Goal: Task Accomplishment & Management: Manage account settings

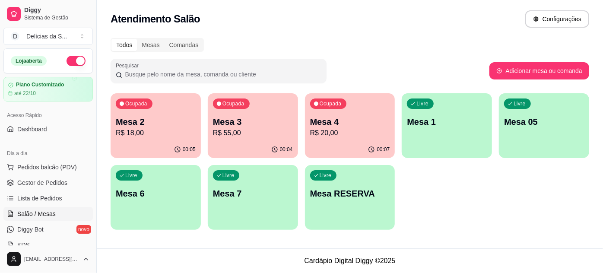
click at [250, 129] on p "R$ 55,00" at bounding box center [253, 133] width 80 height 10
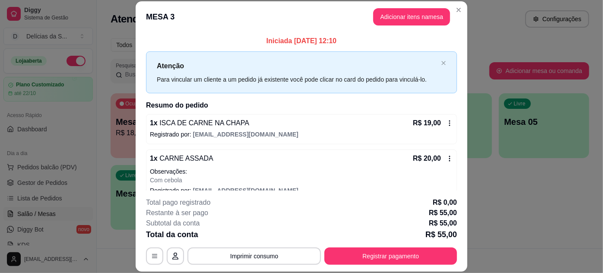
scroll to position [48, 0]
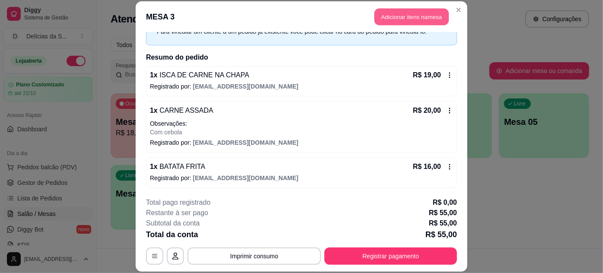
click at [395, 24] on button "Adicionar itens na mesa" at bounding box center [412, 17] width 74 height 17
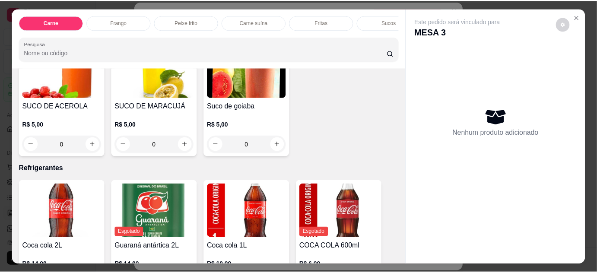
scroll to position [1142, 0]
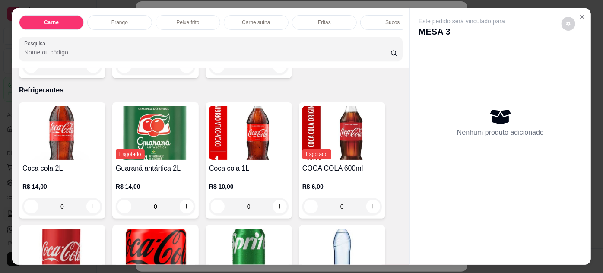
click at [329, 139] on img at bounding box center [342, 133] width 80 height 54
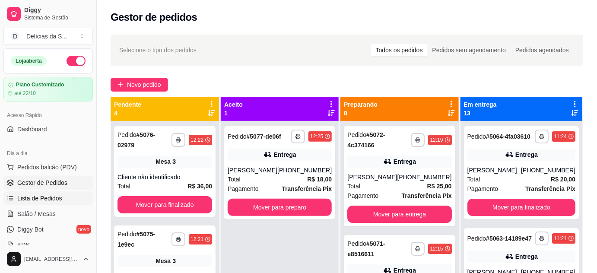
scroll to position [78, 0]
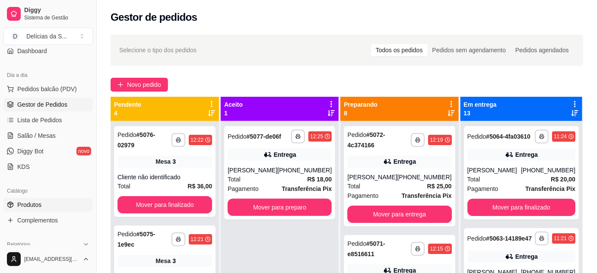
click at [40, 203] on span "Produtos" at bounding box center [29, 205] width 24 height 9
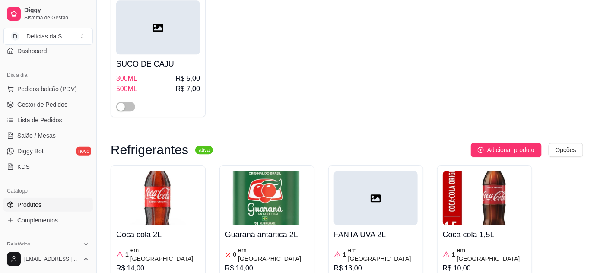
scroll to position [2985, 0]
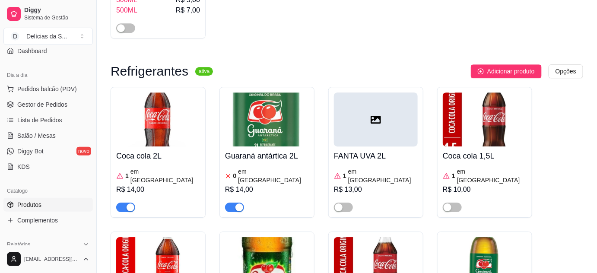
click at [388, 237] on img at bounding box center [376, 264] width 84 height 54
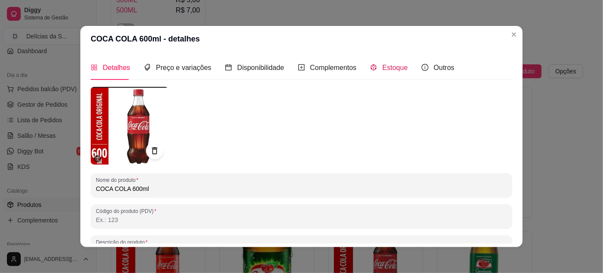
click at [384, 71] on span "Estoque" at bounding box center [394, 67] width 25 height 7
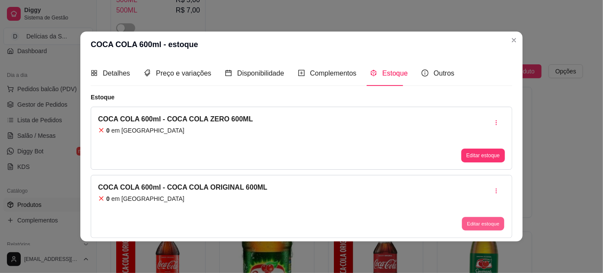
click at [485, 222] on button "Editar estoque" at bounding box center [483, 223] width 42 height 13
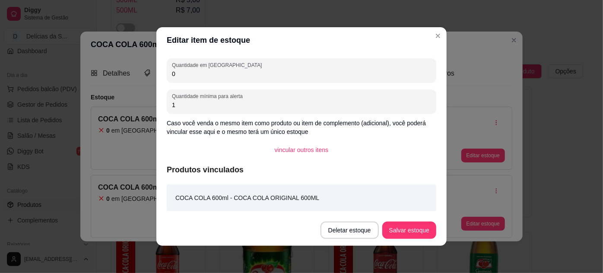
click at [329, 72] on input "0" at bounding box center [301, 74] width 259 height 9
type input "3"
click at [412, 225] on button "Salvar estoque" at bounding box center [409, 230] width 53 height 17
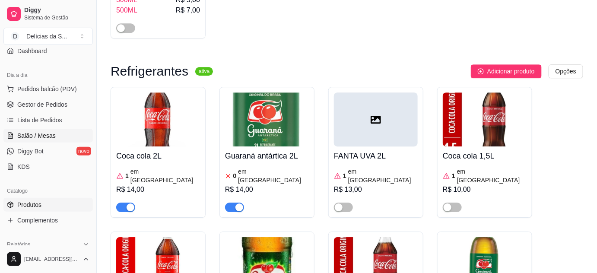
click at [39, 137] on span "Salão / Mesas" at bounding box center [36, 135] width 38 height 9
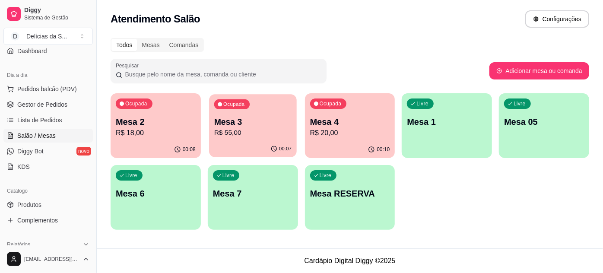
click at [227, 138] on div "Ocupada Mesa 3 R$ 55,00" at bounding box center [253, 117] width 88 height 47
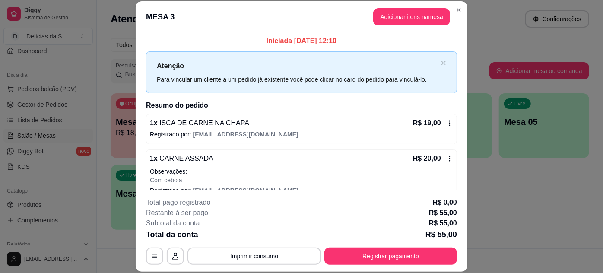
scroll to position [48, 0]
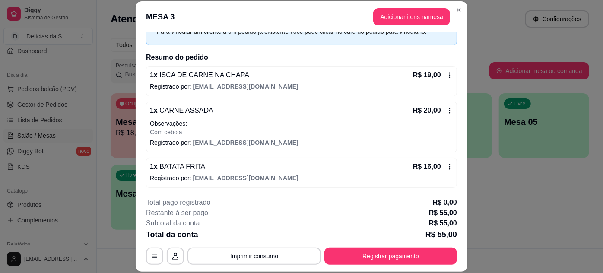
click at [412, 7] on header "MESA 3 Adicionar itens na mesa" at bounding box center [302, 16] width 332 height 31
click at [412, 13] on button "Adicionar itens na mesa" at bounding box center [411, 16] width 77 height 17
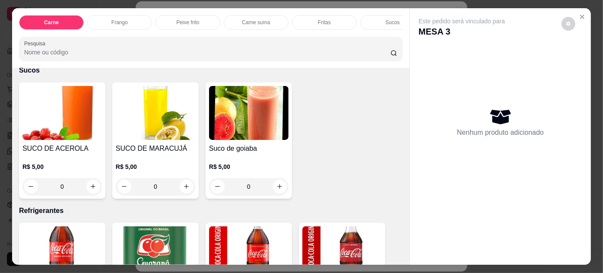
scroll to position [1178, 0]
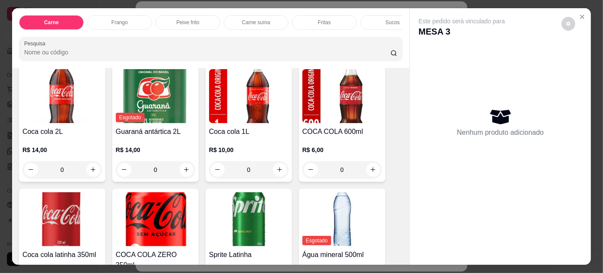
click at [342, 105] on img at bounding box center [342, 96] width 80 height 54
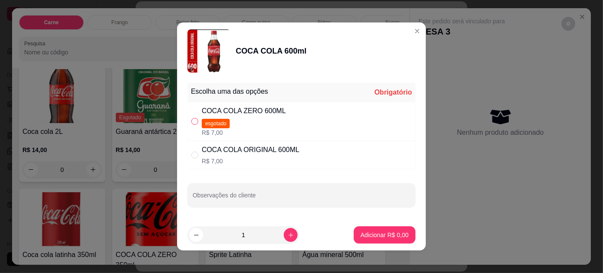
click at [193, 121] on input "" at bounding box center [194, 121] width 7 height 7
radio input "false"
drag, startPoint x: 191, startPoint y: 158, endPoint x: 216, endPoint y: 158, distance: 25.5
click at [191, 159] on label "" at bounding box center [194, 155] width 7 height 10
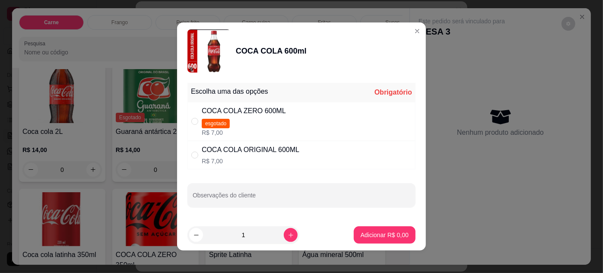
click at [191, 159] on input "" at bounding box center [194, 155] width 7 height 7
click at [191, 152] on input "" at bounding box center [194, 155] width 7 height 7
radio input "true"
click at [356, 230] on button "Adicionar R$ 7,00" at bounding box center [385, 234] width 62 height 17
type input "1"
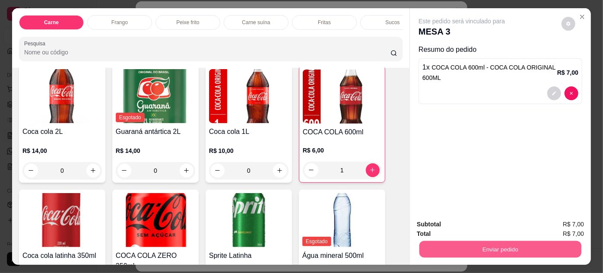
click at [447, 241] on button "Enviar pedido" at bounding box center [501, 249] width 162 height 17
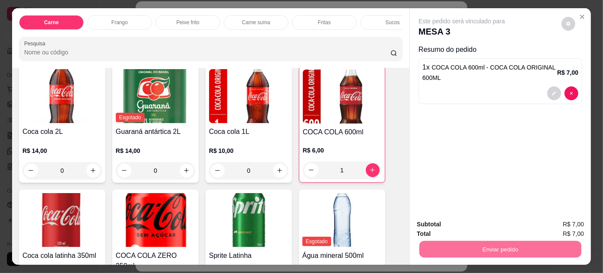
click at [567, 223] on button "Enviar pedido" at bounding box center [562, 225] width 48 height 16
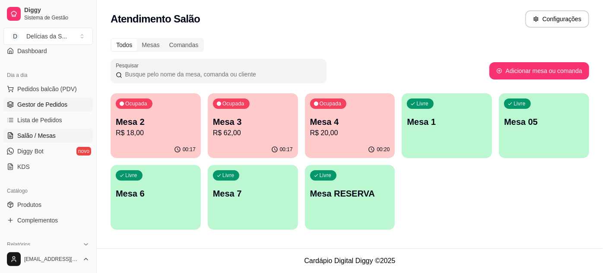
click at [27, 103] on span "Gestor de Pedidos" at bounding box center [42, 104] width 50 height 9
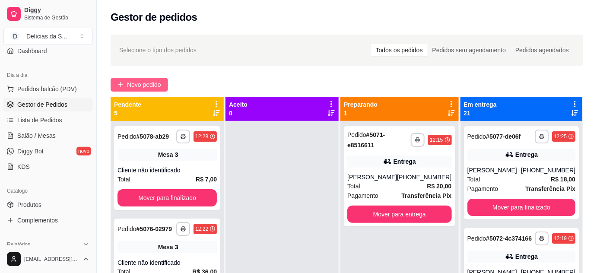
click at [144, 80] on span "Novo pedido" at bounding box center [144, 85] width 34 height 10
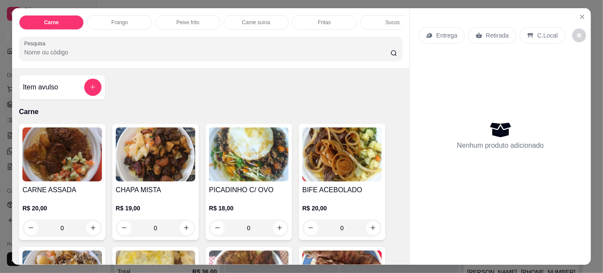
click at [69, 150] on img at bounding box center [62, 154] width 80 height 54
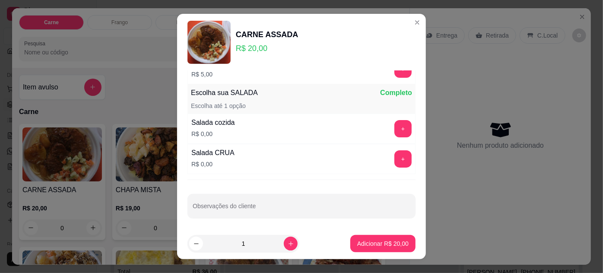
scroll to position [14, 0]
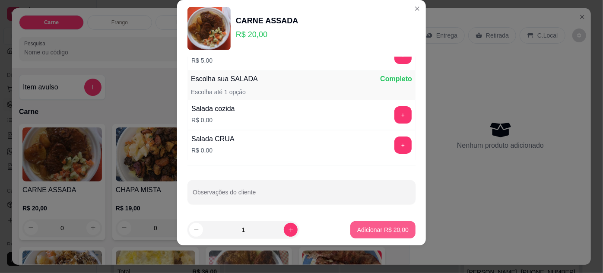
click at [358, 231] on p "Adicionar R$ 20,00" at bounding box center [382, 230] width 51 height 9
type input "1"
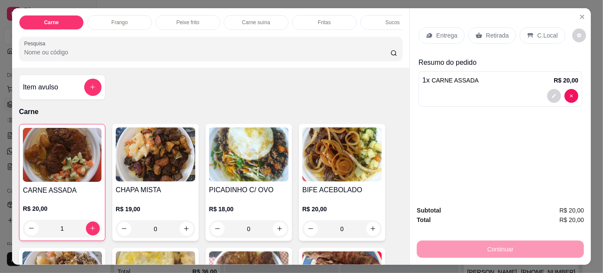
click at [446, 37] on div "Entrega" at bounding box center [442, 35] width 46 height 16
click at [432, 28] on div "Entrega" at bounding box center [442, 35] width 46 height 16
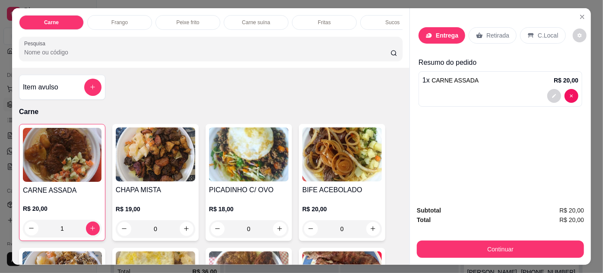
click at [233, 57] on input "Busque pelo cliente" at bounding box center [289, 58] width 138 height 9
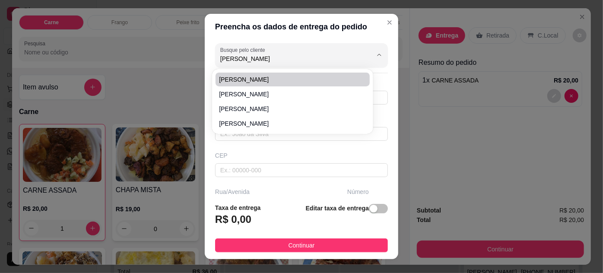
click at [252, 81] on span "[PERSON_NAME]" at bounding box center [288, 79] width 138 height 9
type input "[PERSON_NAME]"
type input "91982491626"
type input "[PERSON_NAME]"
type input "66113640"
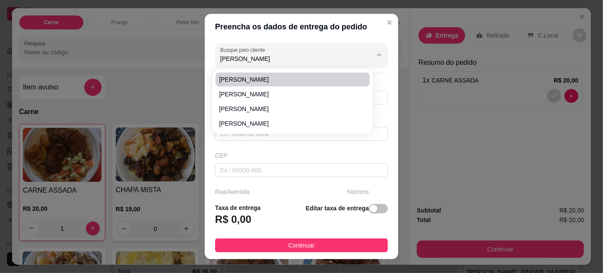
type input "Passagem França Chaves"
type input "21"
type input "Telégrafo"
type input "[GEOGRAPHIC_DATA]"
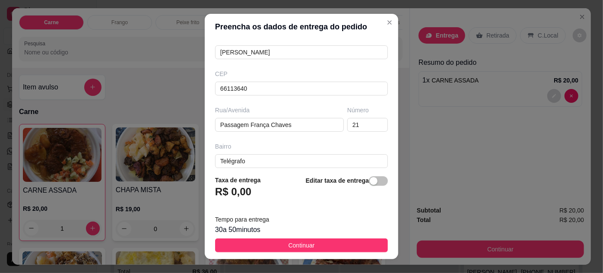
scroll to position [160, 0]
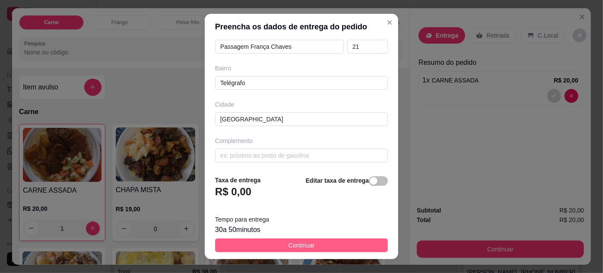
type input "[PERSON_NAME]"
click at [289, 244] on span "Continuar" at bounding box center [302, 246] width 26 height 10
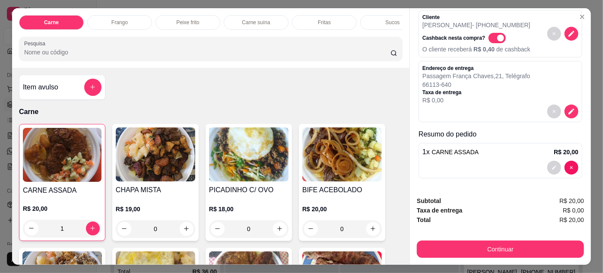
scroll to position [22, 0]
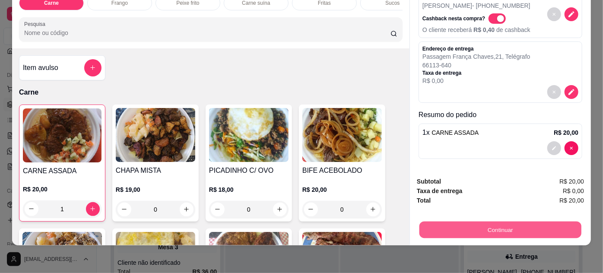
click at [475, 222] on button "Continuar" at bounding box center [501, 230] width 162 height 17
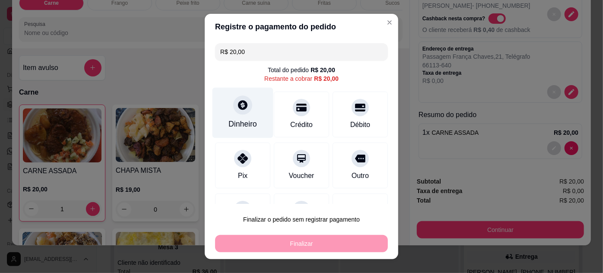
click at [235, 117] on div "Dinheiro" at bounding box center [243, 112] width 61 height 51
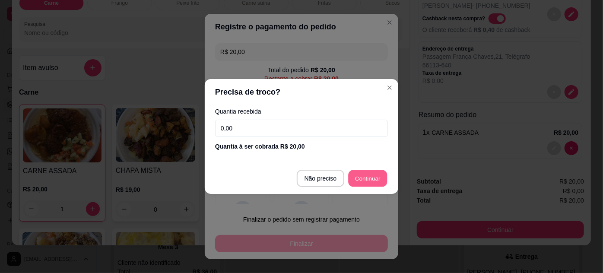
type input "R$ 0,00"
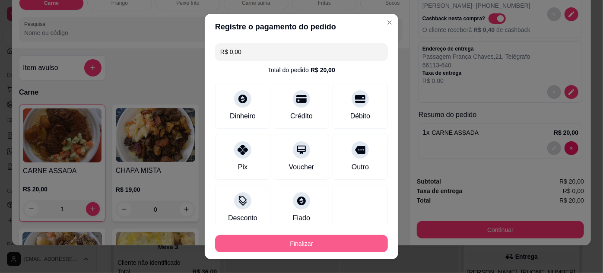
click at [302, 238] on button "Finalizar" at bounding box center [301, 243] width 173 height 17
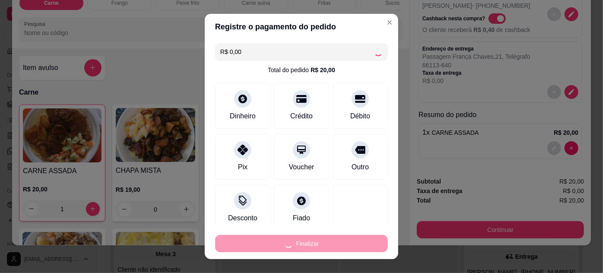
type input "0"
type input "-R$ 20,00"
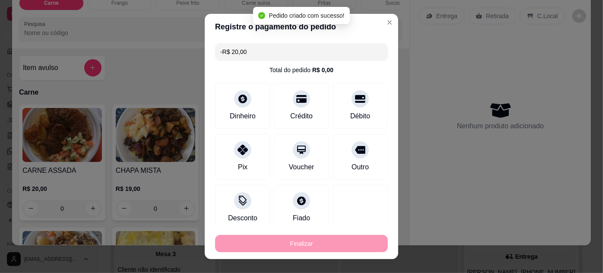
scroll to position [0, 0]
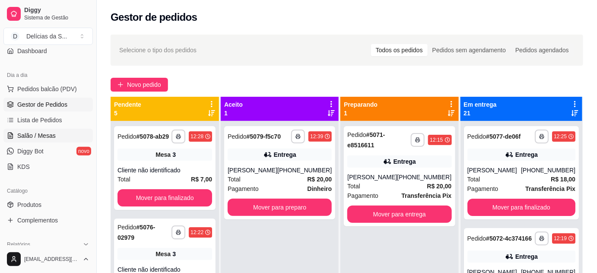
click at [47, 132] on span "Salão / Mesas" at bounding box center [36, 135] width 38 height 9
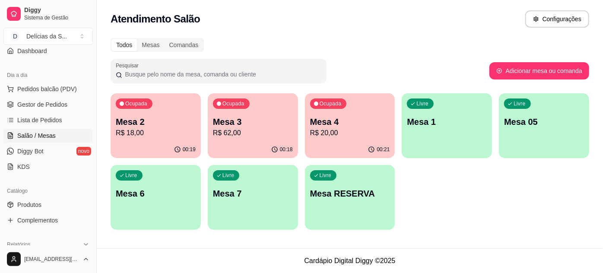
click at [165, 127] on p "Mesa 2" at bounding box center [156, 122] width 80 height 12
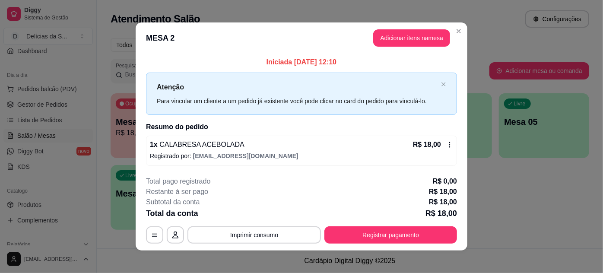
scroll to position [4, 0]
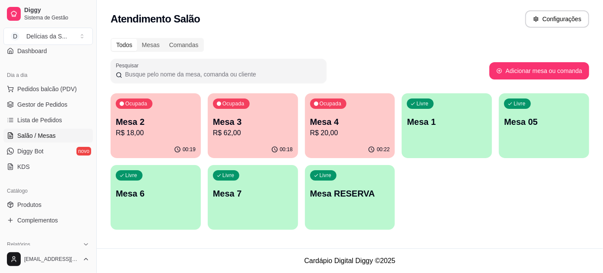
click at [263, 136] on p "R$ 62,00" at bounding box center [253, 133] width 80 height 10
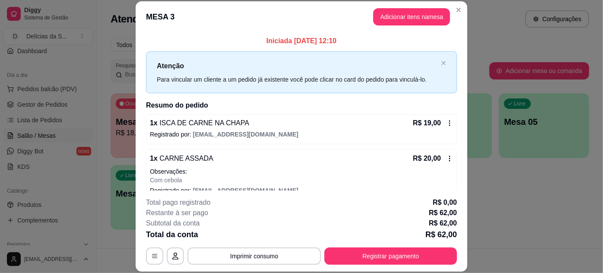
scroll to position [83, 0]
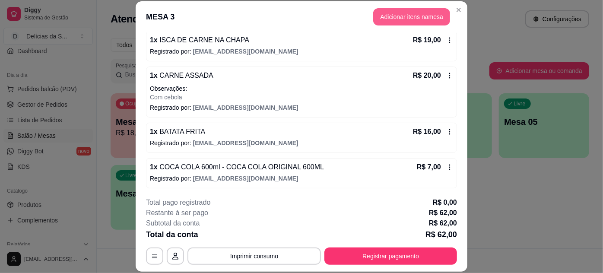
click at [415, 21] on button "Adicionar itens na mesa" at bounding box center [411, 16] width 77 height 17
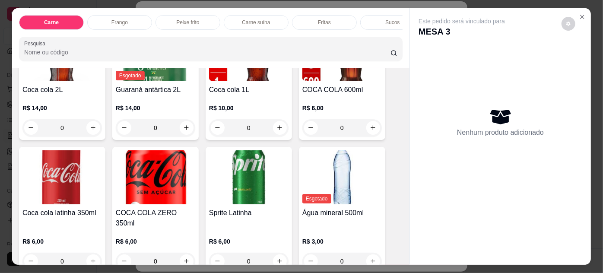
scroll to position [1142, 0]
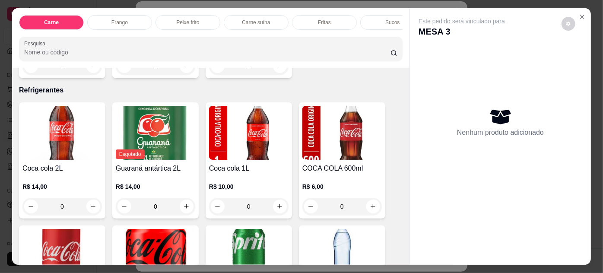
click at [325, 131] on img at bounding box center [342, 133] width 80 height 54
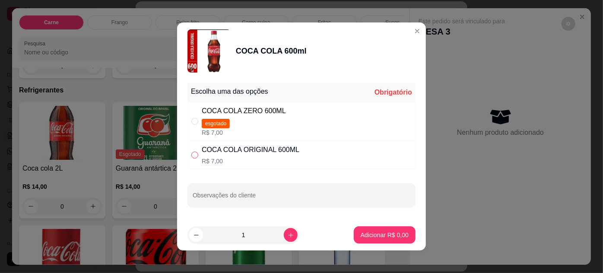
click at [194, 152] on input "" at bounding box center [194, 155] width 7 height 7
radio input "true"
click at [398, 236] on p "Adicionar R$ 7,00" at bounding box center [384, 235] width 47 height 8
type input "1"
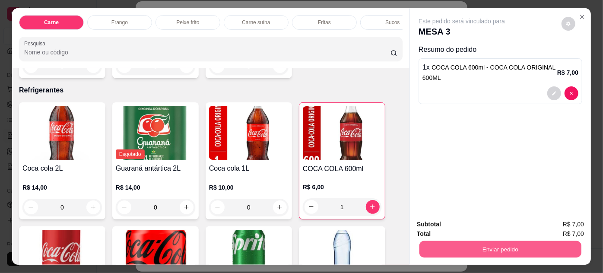
click at [485, 246] on button "Enviar pedido" at bounding box center [501, 249] width 162 height 17
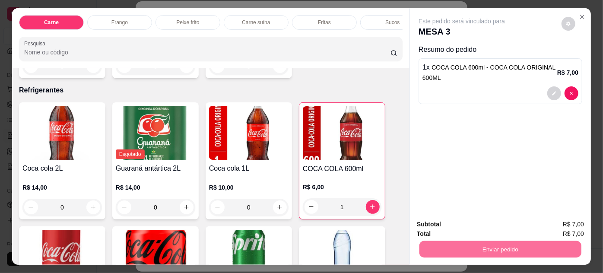
click at [556, 223] on button "Enviar pedido" at bounding box center [562, 225] width 48 height 16
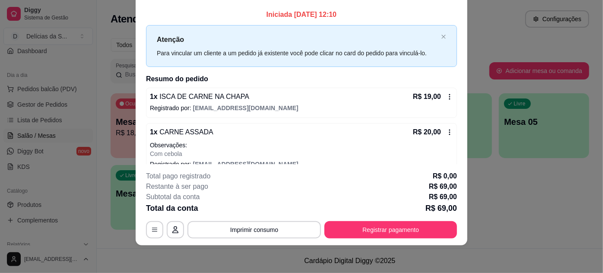
scroll to position [0, 0]
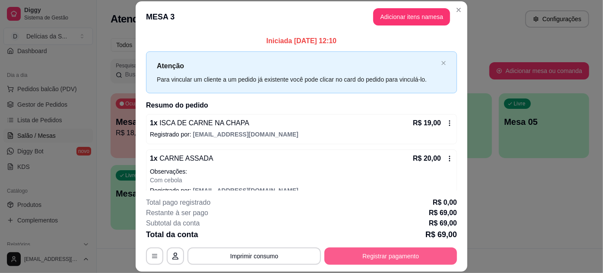
click at [380, 255] on button "Registrar pagamento" at bounding box center [391, 256] width 133 height 17
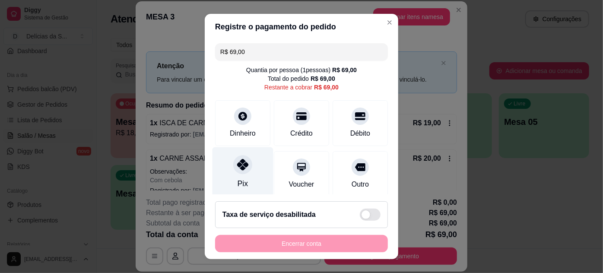
click at [246, 162] on div at bounding box center [242, 164] width 19 height 19
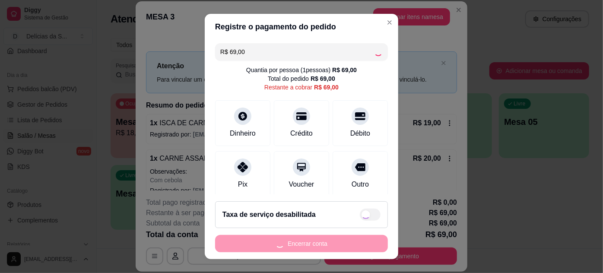
scroll to position [66, 0]
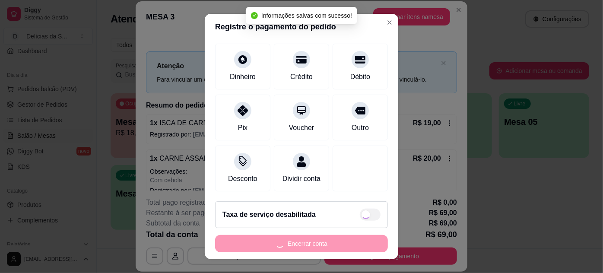
type input "R$ 0,00"
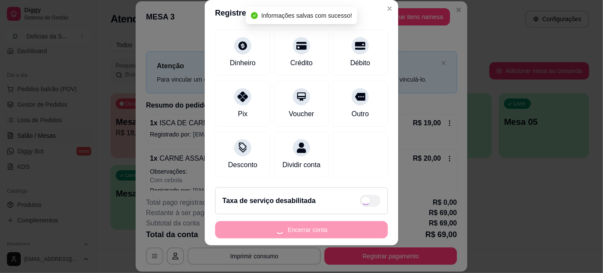
scroll to position [57, 0]
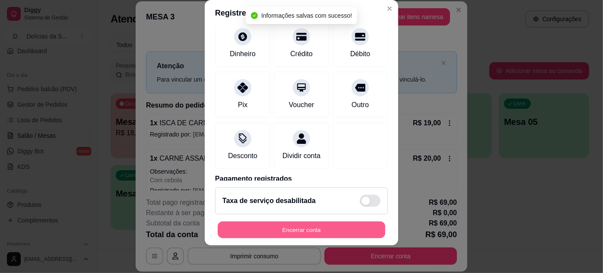
click at [331, 234] on button "Encerrar conta" at bounding box center [302, 230] width 168 height 17
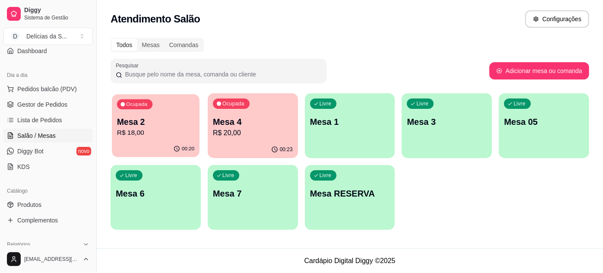
click at [161, 137] on p "R$ 18,00" at bounding box center [155, 133] width 77 height 10
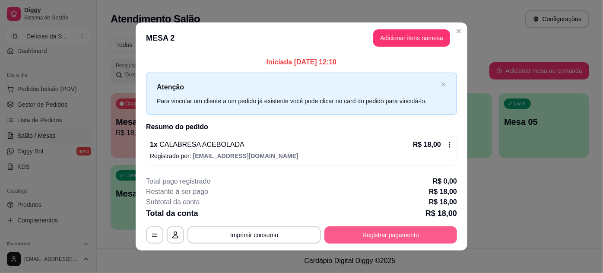
click at [381, 234] on button "Registrar pagamento" at bounding box center [391, 234] width 133 height 17
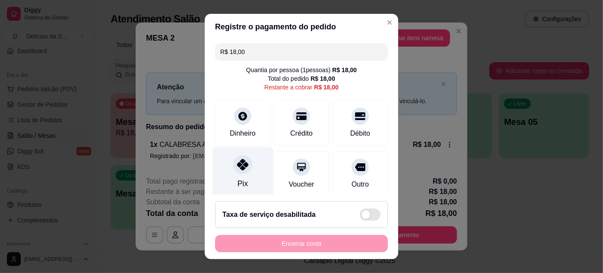
click at [244, 169] on div at bounding box center [242, 164] width 19 height 19
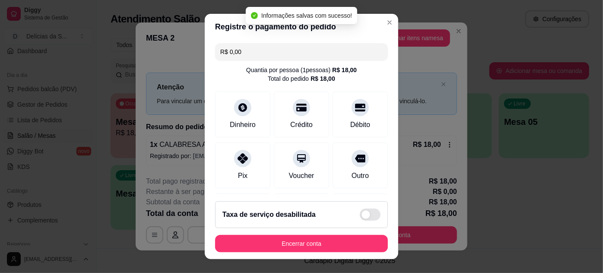
type input "R$ 0,00"
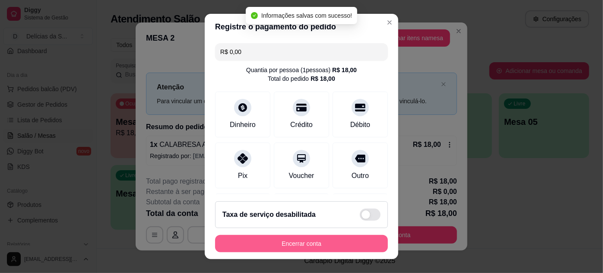
click at [311, 247] on button "Encerrar conta" at bounding box center [301, 243] width 173 height 17
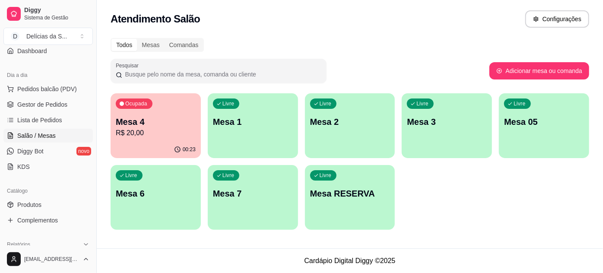
click at [320, 127] on p "Mesa 2" at bounding box center [350, 122] width 80 height 12
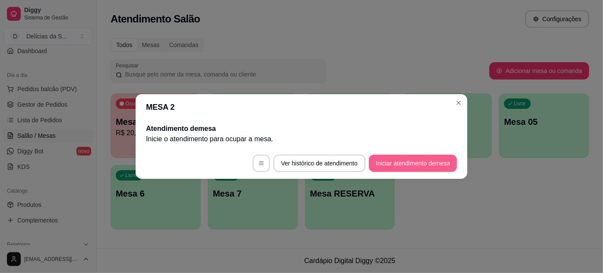
click at [391, 165] on button "Iniciar atendimento de mesa" at bounding box center [413, 163] width 88 height 17
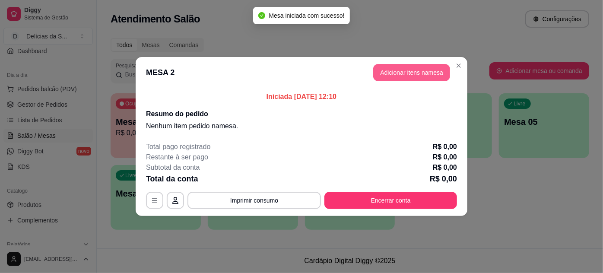
click at [415, 73] on button "Adicionar itens na mesa" at bounding box center [411, 72] width 77 height 17
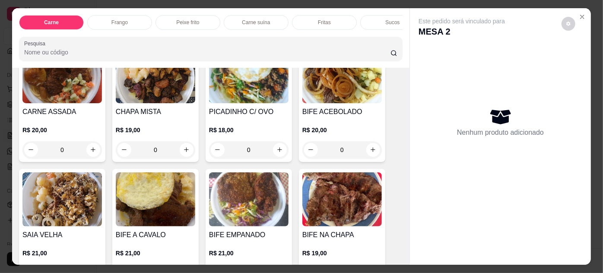
scroll to position [157, 0]
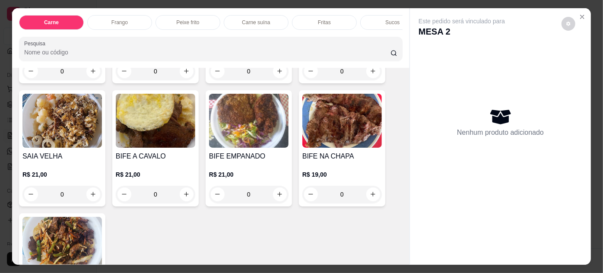
click at [57, 127] on img at bounding box center [62, 121] width 80 height 54
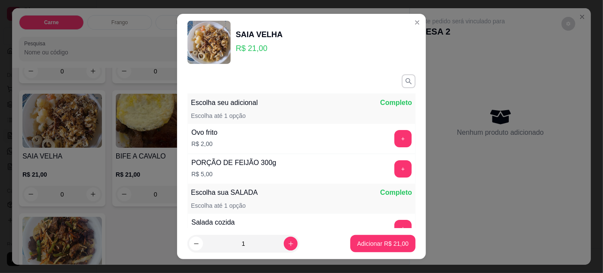
scroll to position [100, 0]
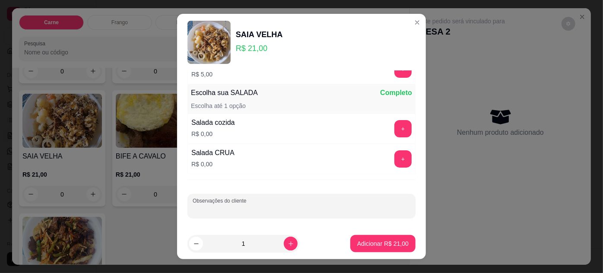
click at [274, 205] on input "Observações do cliente" at bounding box center [302, 209] width 218 height 9
type input "SEM SALADA"
click at [389, 246] on p "Adicionar R$ 21,00" at bounding box center [382, 243] width 51 height 9
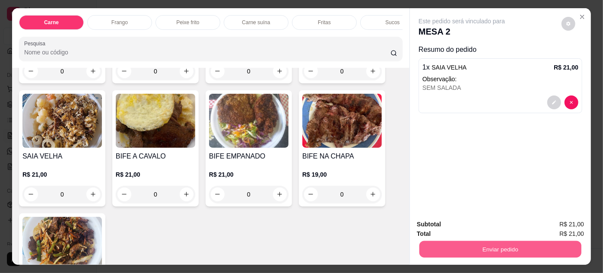
click at [483, 252] on button "Enviar pedido" at bounding box center [501, 249] width 162 height 17
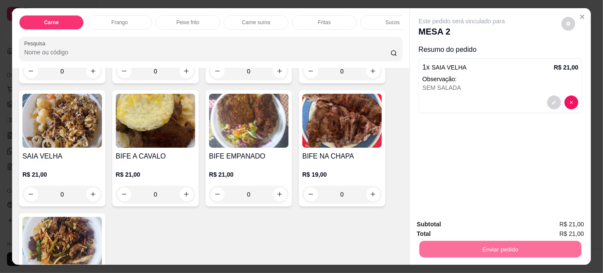
click at [560, 223] on button "Enviar pedido" at bounding box center [562, 225] width 48 height 16
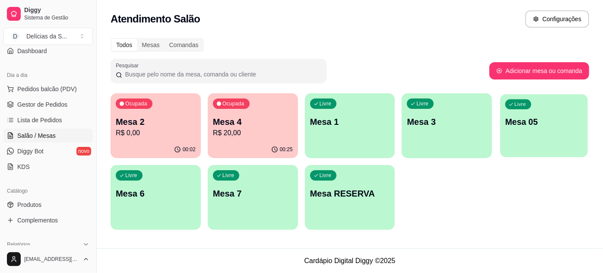
click at [512, 128] on div "Livre Mesa 05" at bounding box center [544, 120] width 88 height 53
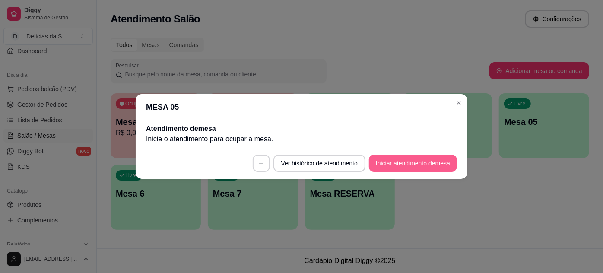
click at [404, 159] on button "Iniciar atendimento de mesa" at bounding box center [413, 163] width 88 height 17
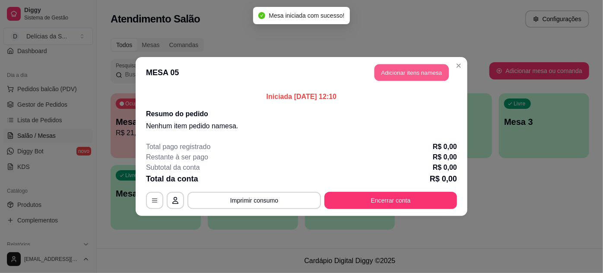
click at [431, 69] on button "Adicionar itens na mesa" at bounding box center [412, 72] width 74 height 17
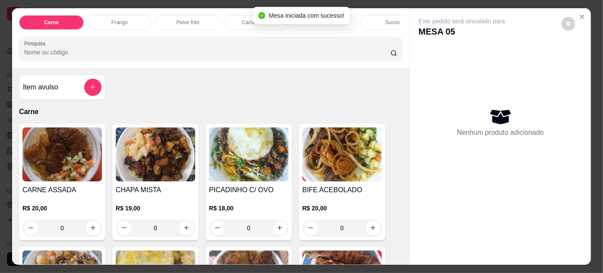
click at [47, 143] on img at bounding box center [62, 154] width 80 height 54
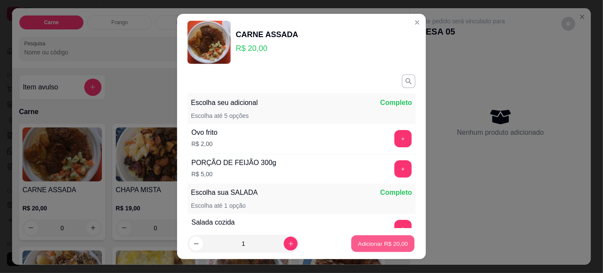
click at [363, 241] on p "Adicionar R$ 20,00" at bounding box center [383, 244] width 50 height 8
type input "1"
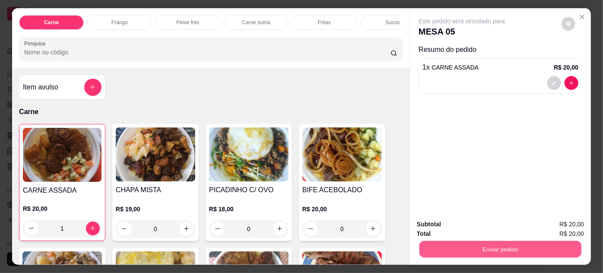
click at [485, 248] on button "Enviar pedido" at bounding box center [501, 249] width 162 height 17
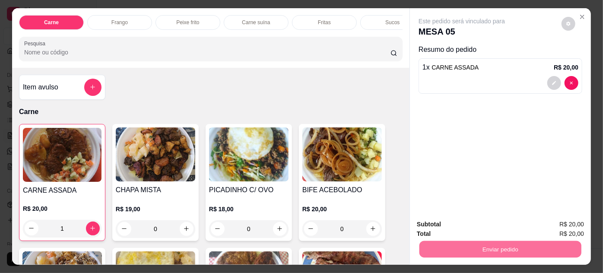
click at [552, 223] on button "Enviar pedido" at bounding box center [562, 225] width 49 height 16
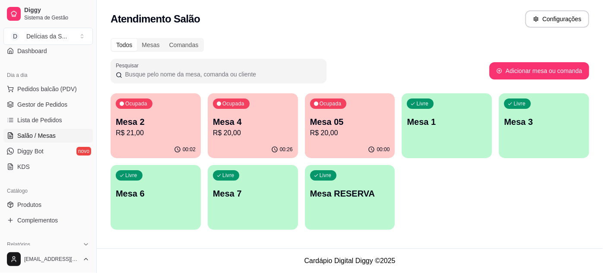
click at [268, 116] on p "Mesa 4" at bounding box center [253, 122] width 80 height 12
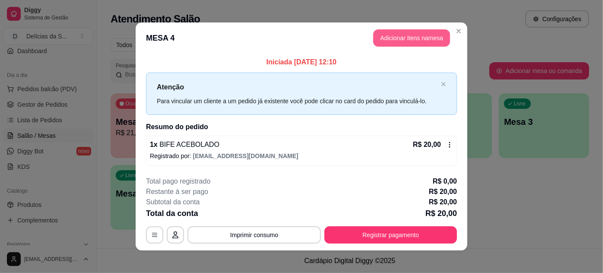
click at [434, 39] on button "Adicionar itens na mesa" at bounding box center [411, 37] width 77 height 17
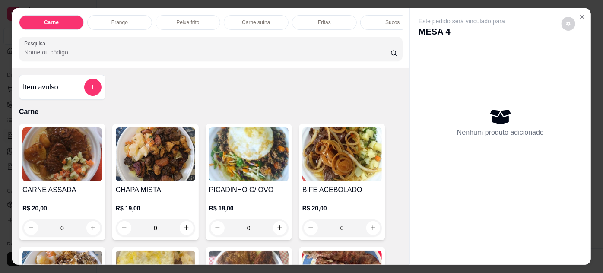
click at [332, 167] on img at bounding box center [342, 154] width 80 height 54
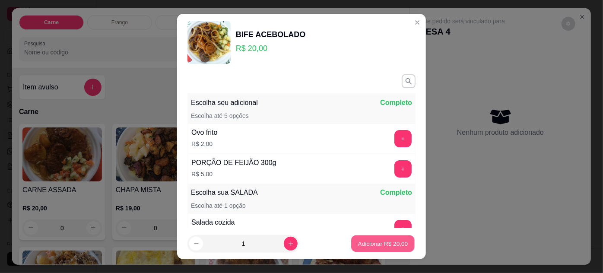
click at [369, 242] on p "Adicionar R$ 20,00" at bounding box center [383, 244] width 50 height 8
type input "1"
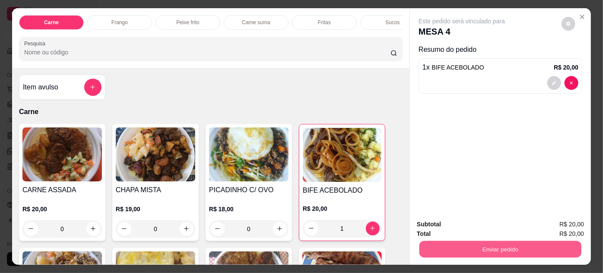
click at [481, 248] on button "Enviar pedido" at bounding box center [501, 249] width 162 height 17
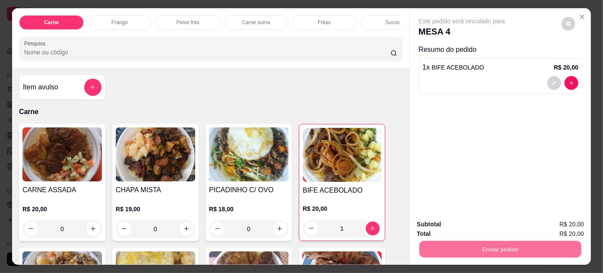
click at [569, 224] on button "Enviar pedido" at bounding box center [564, 224] width 51 height 17
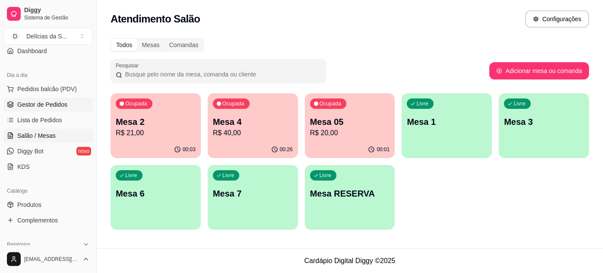
click at [46, 105] on span "Gestor de Pedidos" at bounding box center [42, 104] width 50 height 9
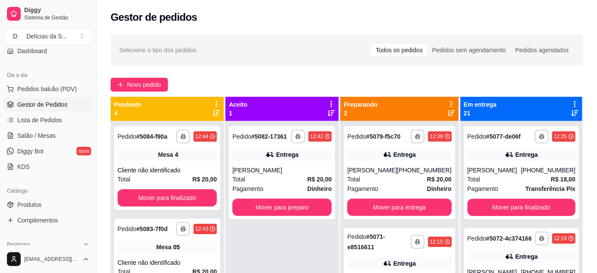
click at [134, 77] on div "**********" at bounding box center [347, 204] width 500 height 351
click at [139, 84] on span "Novo pedido" at bounding box center [144, 85] width 34 height 10
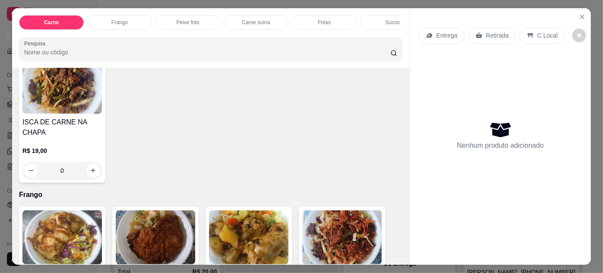
scroll to position [393, 0]
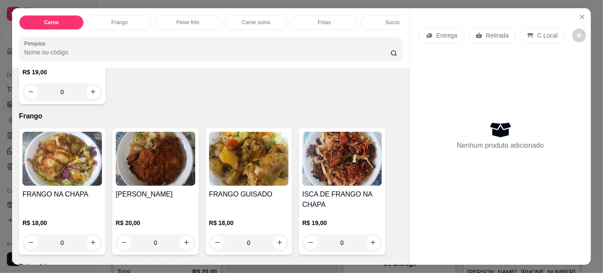
click at [270, 171] on img at bounding box center [249, 159] width 80 height 54
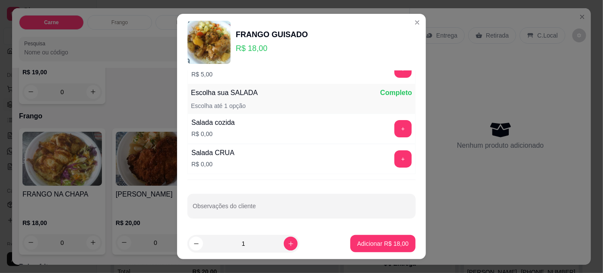
scroll to position [14, 0]
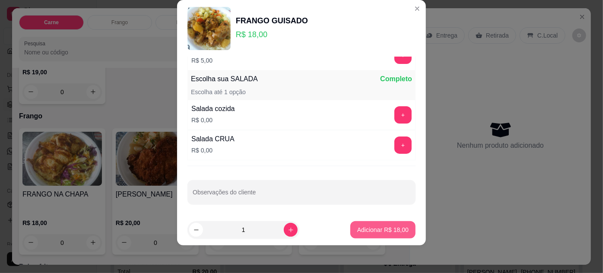
click at [381, 235] on button "Adicionar R$ 18,00" at bounding box center [382, 229] width 65 height 17
type input "1"
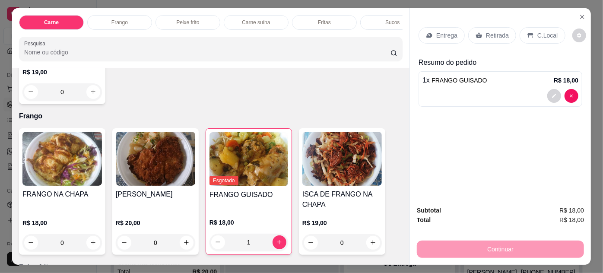
click at [449, 31] on p "Entrega" at bounding box center [446, 35] width 21 height 9
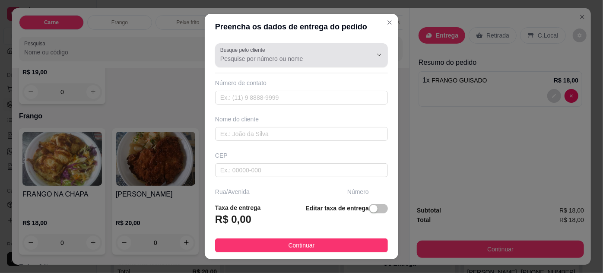
click at [280, 55] on input "Busque pelo cliente" at bounding box center [289, 58] width 138 height 9
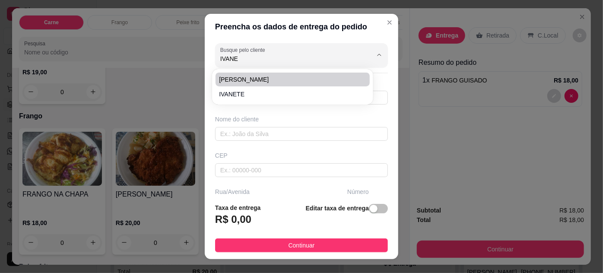
click at [254, 77] on span "[PERSON_NAME]" at bounding box center [288, 79] width 138 height 9
type input "[PERSON_NAME]"
type input "91984855912"
type input "[PERSON_NAME]"
type input "CRESCI-[GEOGRAPHIC_DATA]"
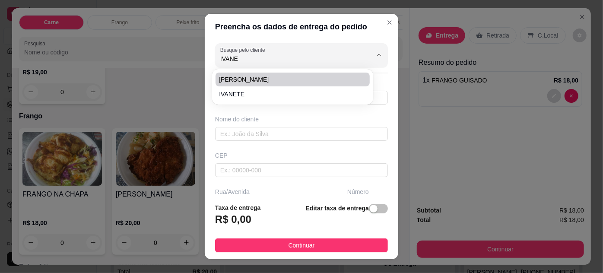
type input "12H"
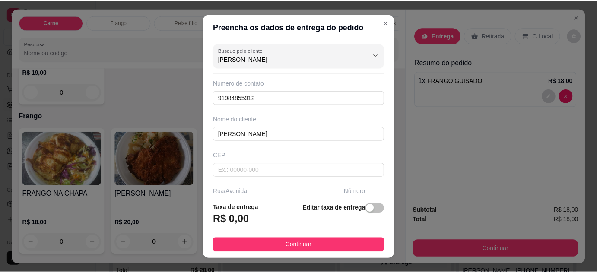
scroll to position [132, 0]
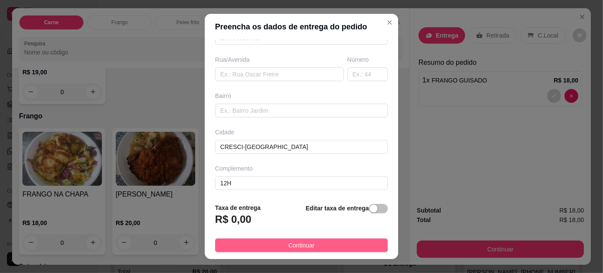
type input "[PERSON_NAME]"
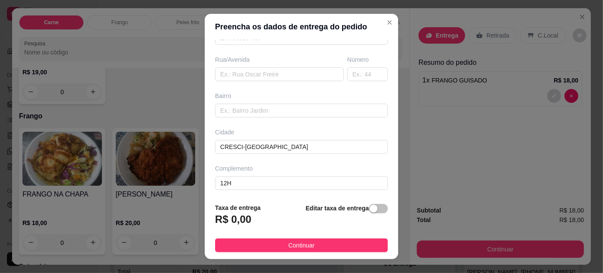
drag, startPoint x: 282, startPoint y: 242, endPoint x: 343, endPoint y: 201, distance: 74.3
click at [282, 242] on button "Continuar" at bounding box center [301, 246] width 173 height 14
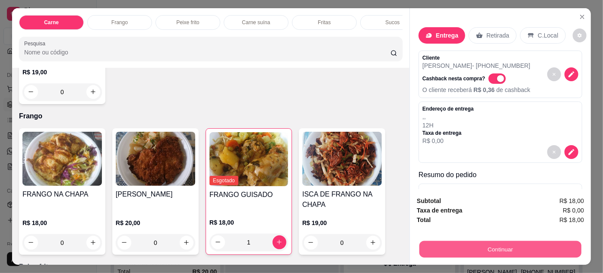
click at [503, 242] on button "Continuar" at bounding box center [501, 249] width 162 height 17
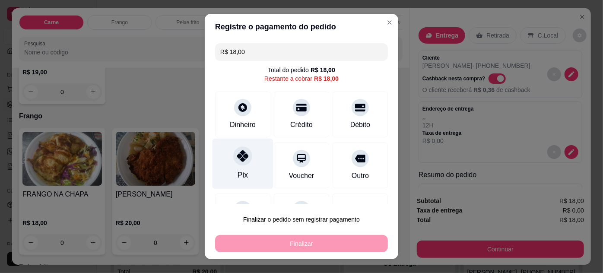
click at [227, 159] on div "Pix" at bounding box center [243, 163] width 61 height 51
type input "R$ 0,00"
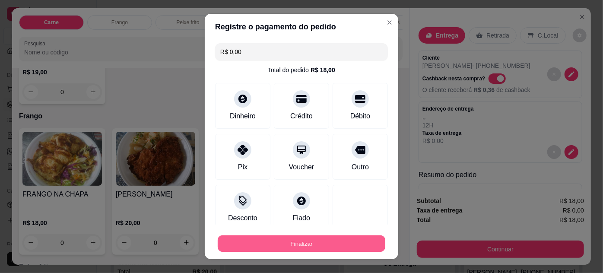
click at [304, 244] on button "Finalizar" at bounding box center [302, 244] width 168 height 17
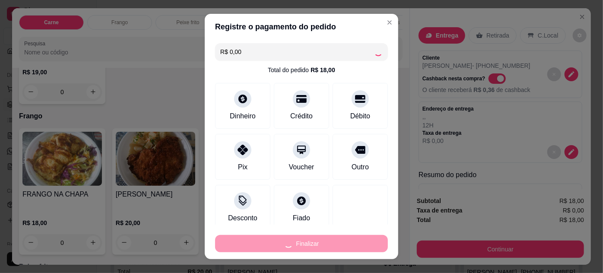
type input "0"
type input "-R$ 18,00"
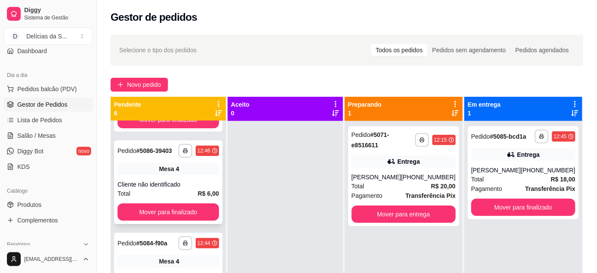
scroll to position [157, 0]
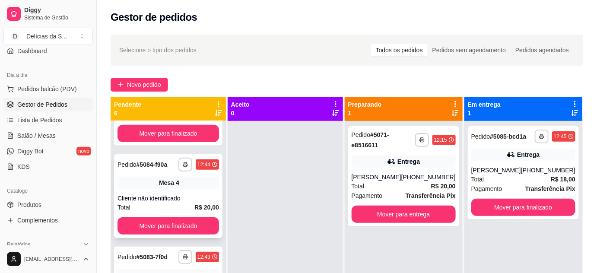
click at [187, 198] on div "**********" at bounding box center [168, 196] width 108 height 84
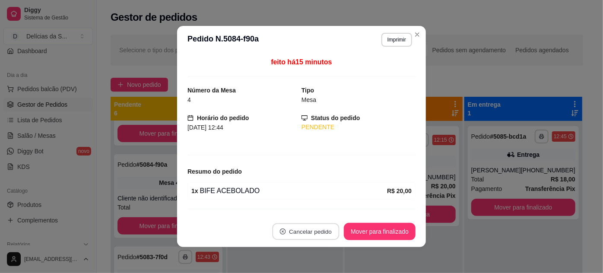
click at [304, 233] on button "Cancelar pedido" at bounding box center [306, 231] width 67 height 17
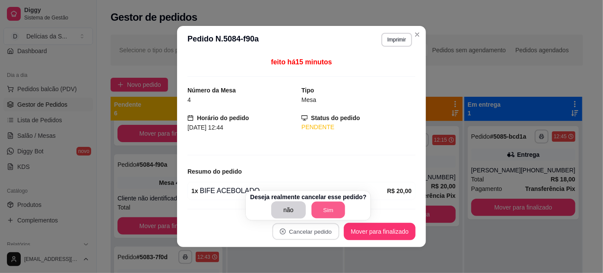
click at [332, 210] on button "Sim" at bounding box center [329, 210] width 34 height 17
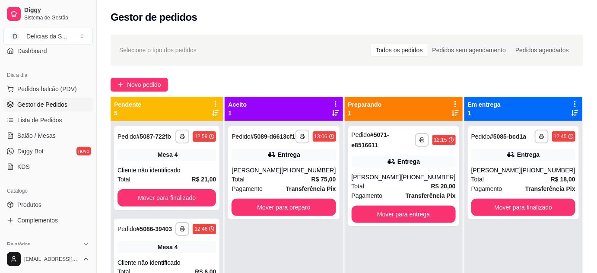
scroll to position [0, 0]
